Goal: Find specific page/section: Find specific page/section

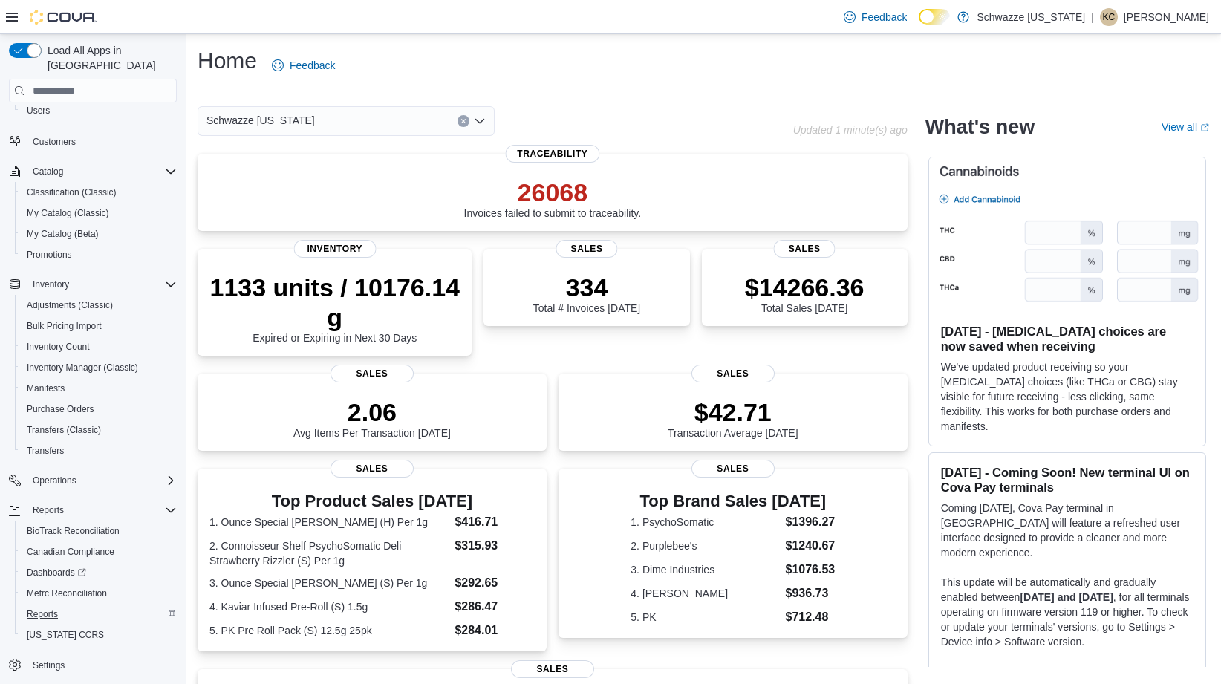
scroll to position [83, 0]
click at [40, 608] on span "Reports" at bounding box center [42, 614] width 31 height 12
